Goal: Task Accomplishment & Management: Manage account settings

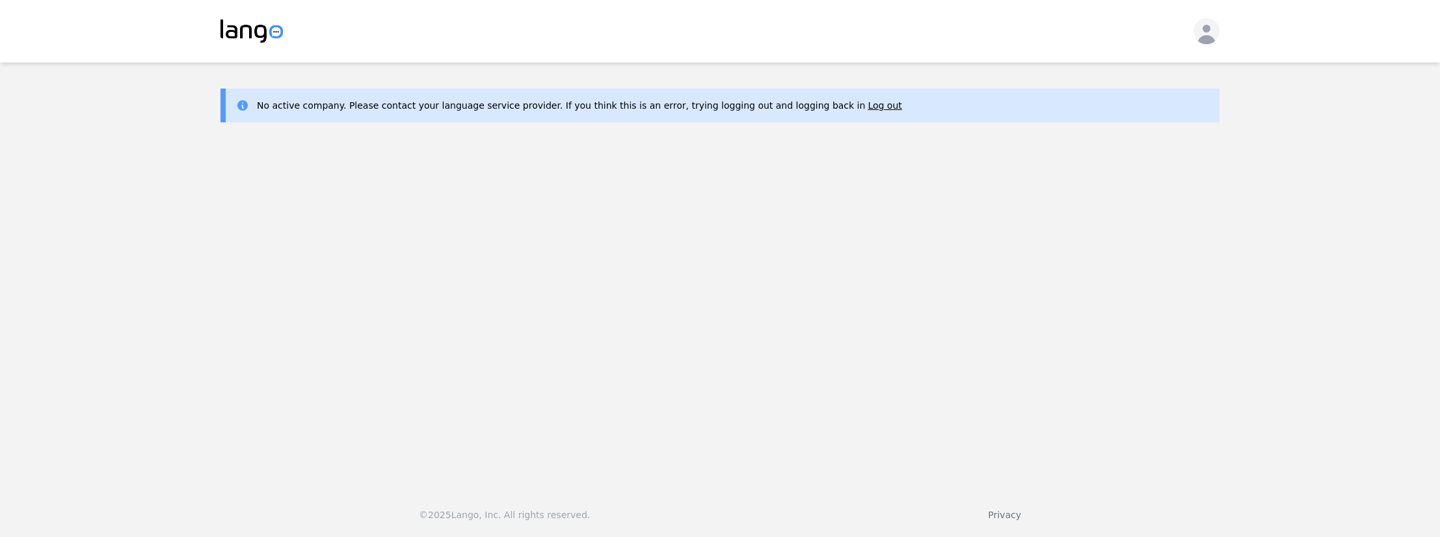
click at [1212, 31] on icon "button" at bounding box center [1207, 34] width 26 height 26
click at [1123, 72] on p "Log out" at bounding box center [1135, 74] width 34 height 13
drag, startPoint x: 516, startPoint y: 105, endPoint x: 694, endPoint y: 106, distance: 177.6
click at [694, 106] on div "No active company. Please contact your language service provider. If you think …" at bounding box center [579, 105] width 645 height 13
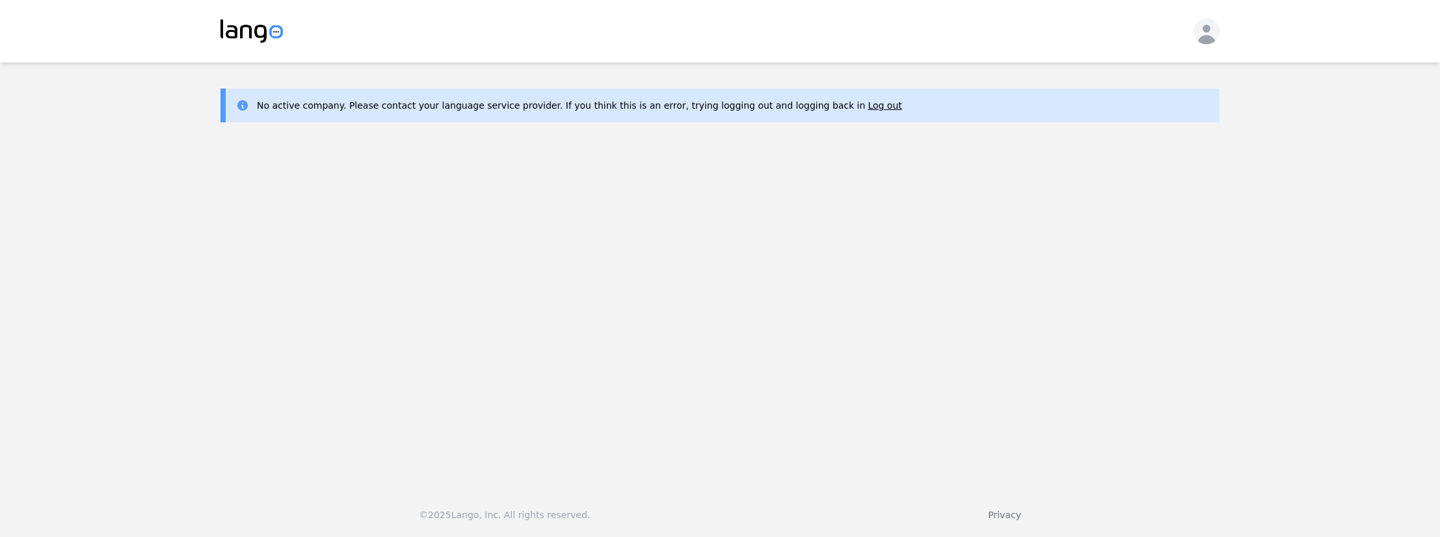
drag, startPoint x: 756, startPoint y: 106, endPoint x: 695, endPoint y: 110, distance: 61.3
click at [697, 110] on div "No active company. Please contact your language service provider. If you think …" at bounding box center [579, 105] width 645 height 13
click at [306, 115] on div "No active company. Please contact your language service provider. If you think …" at bounding box center [720, 105] width 999 height 34
click at [257, 32] on img at bounding box center [252, 31] width 62 height 23
click at [868, 103] on button "Log out" at bounding box center [885, 105] width 34 height 13
